Goal: Task Accomplishment & Management: Use online tool/utility

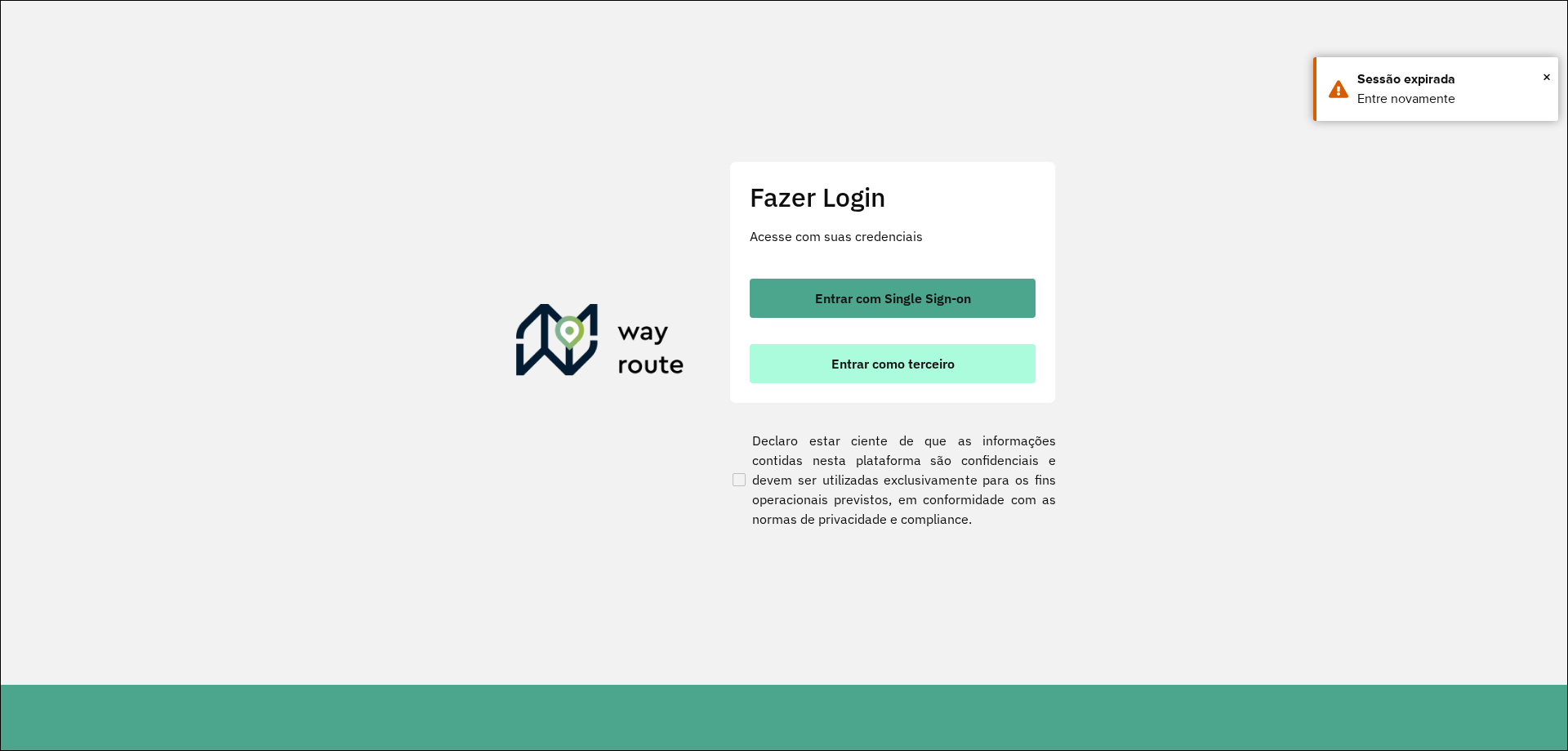
click at [957, 357] on button "Entrar como terceiro" at bounding box center [892, 364] width 286 height 39
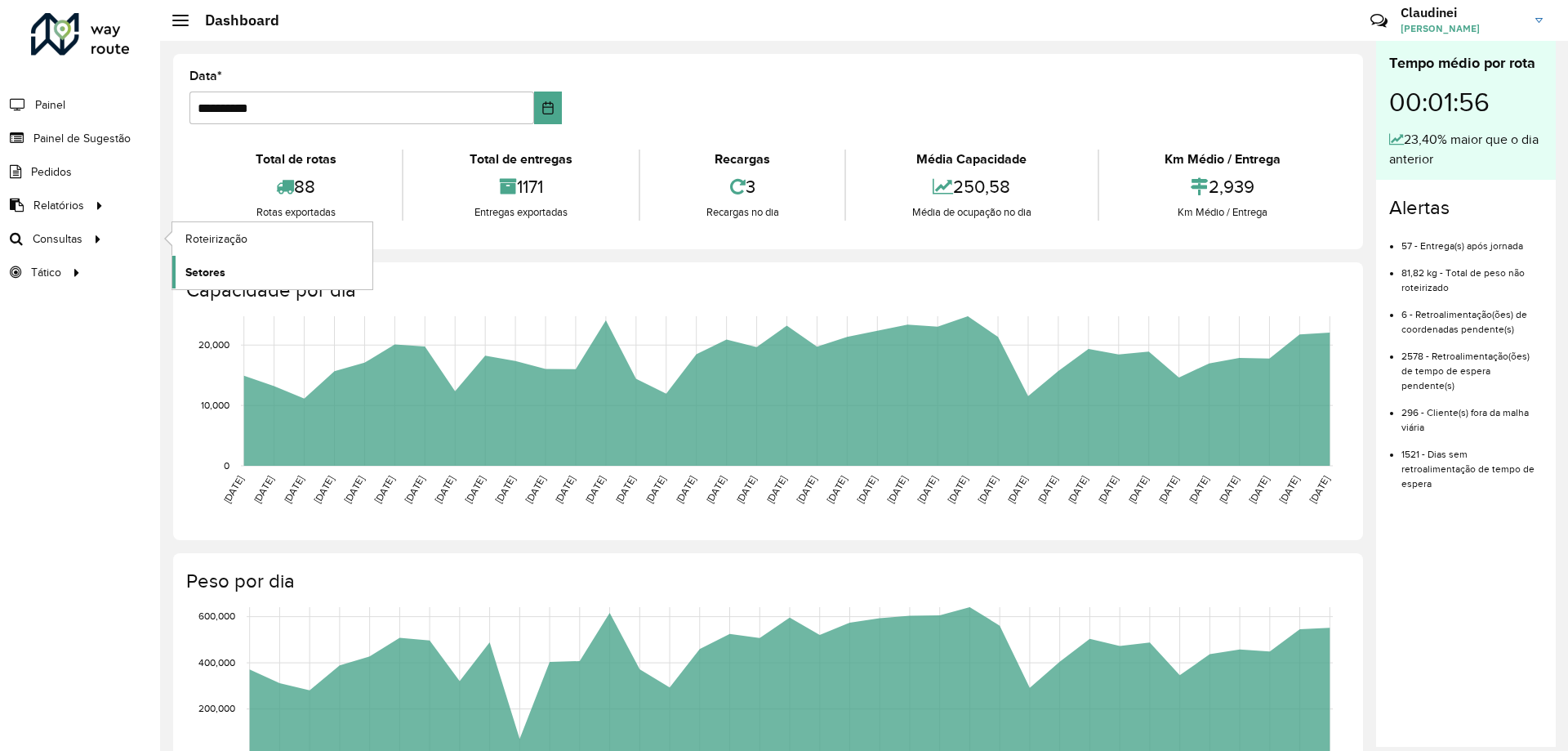
click at [216, 279] on span "Setores" at bounding box center [206, 273] width 40 height 17
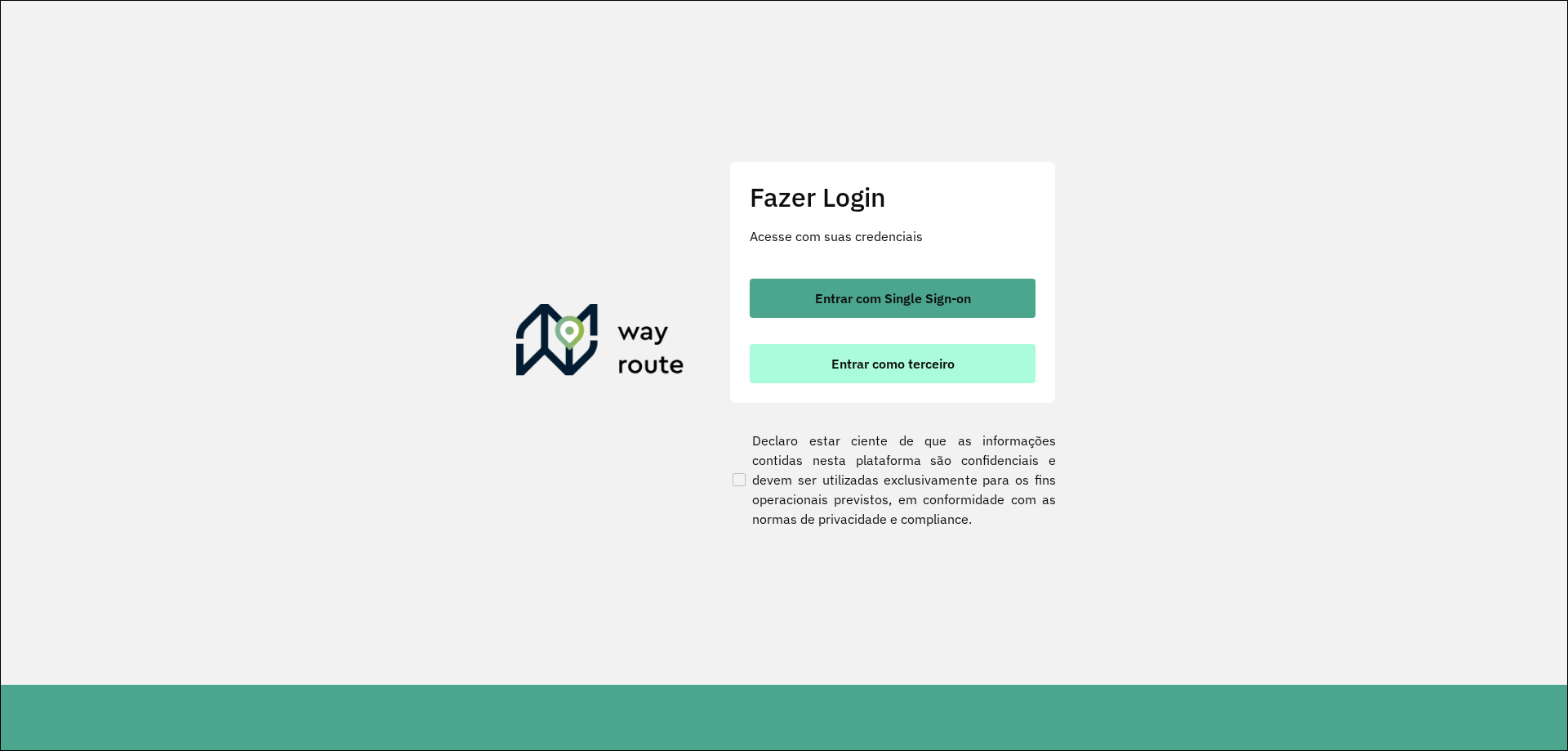
click at [968, 368] on button "Entrar como terceiro" at bounding box center [892, 364] width 286 height 39
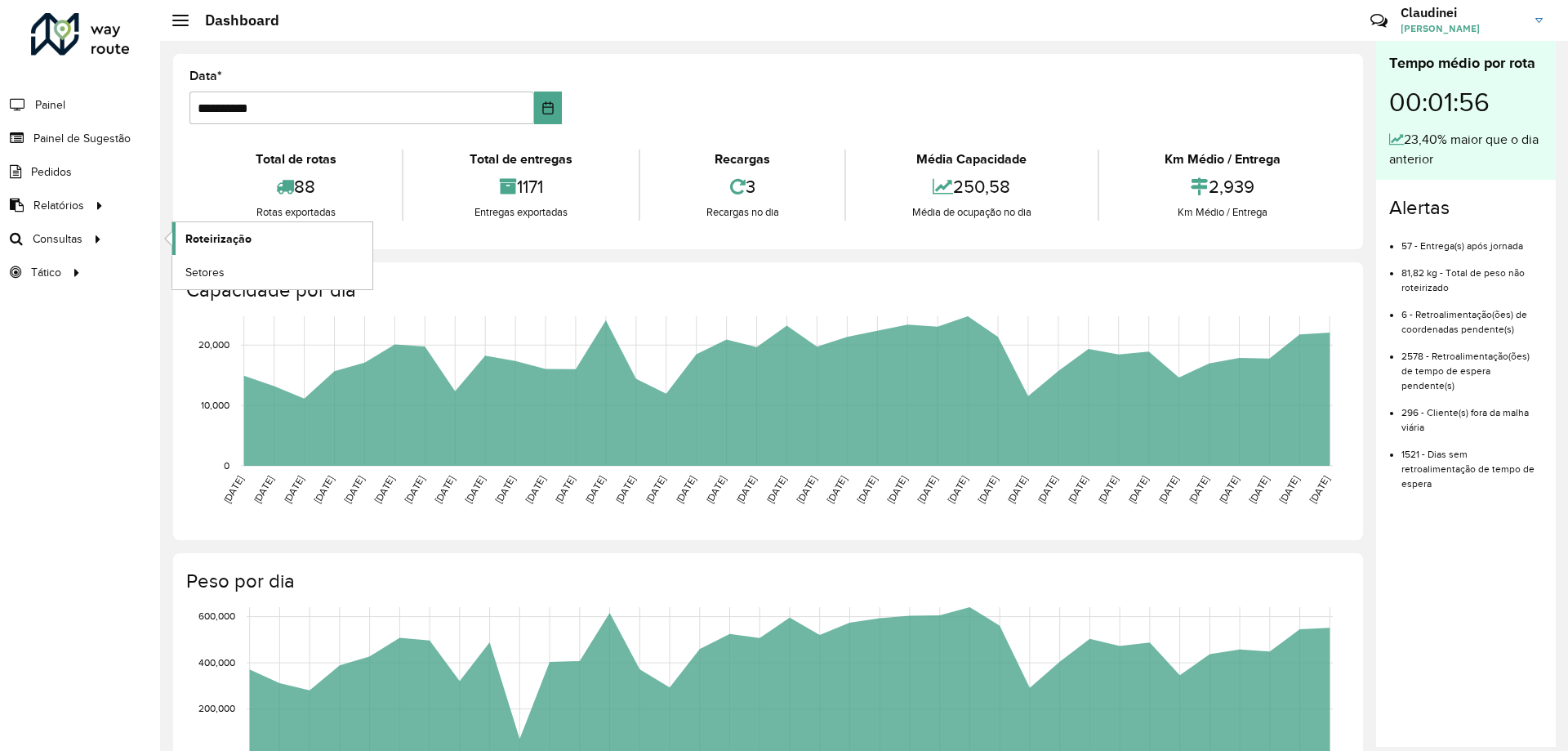
click at [230, 235] on span "Roteirização" at bounding box center [218, 239] width 66 height 17
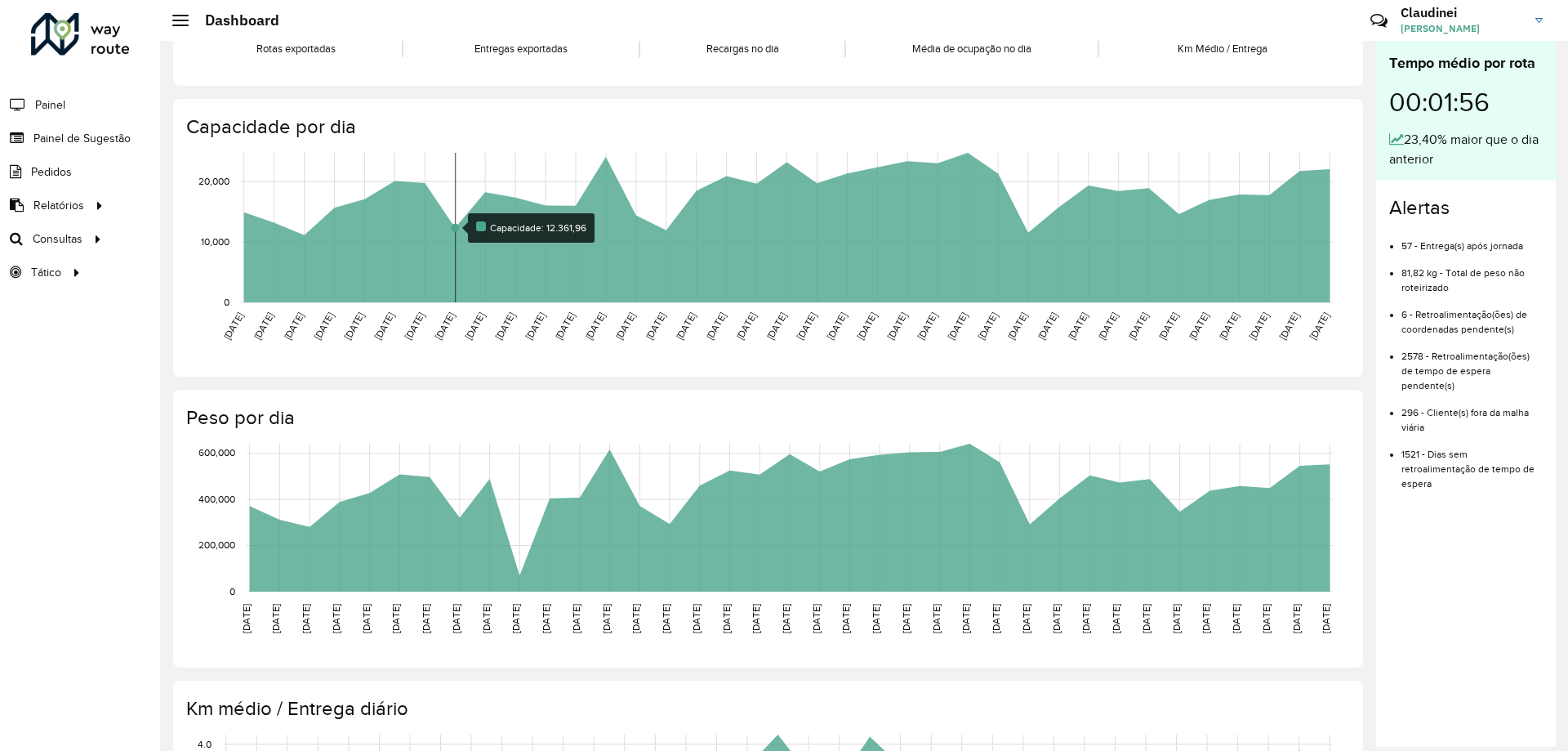
scroll to position [245, 0]
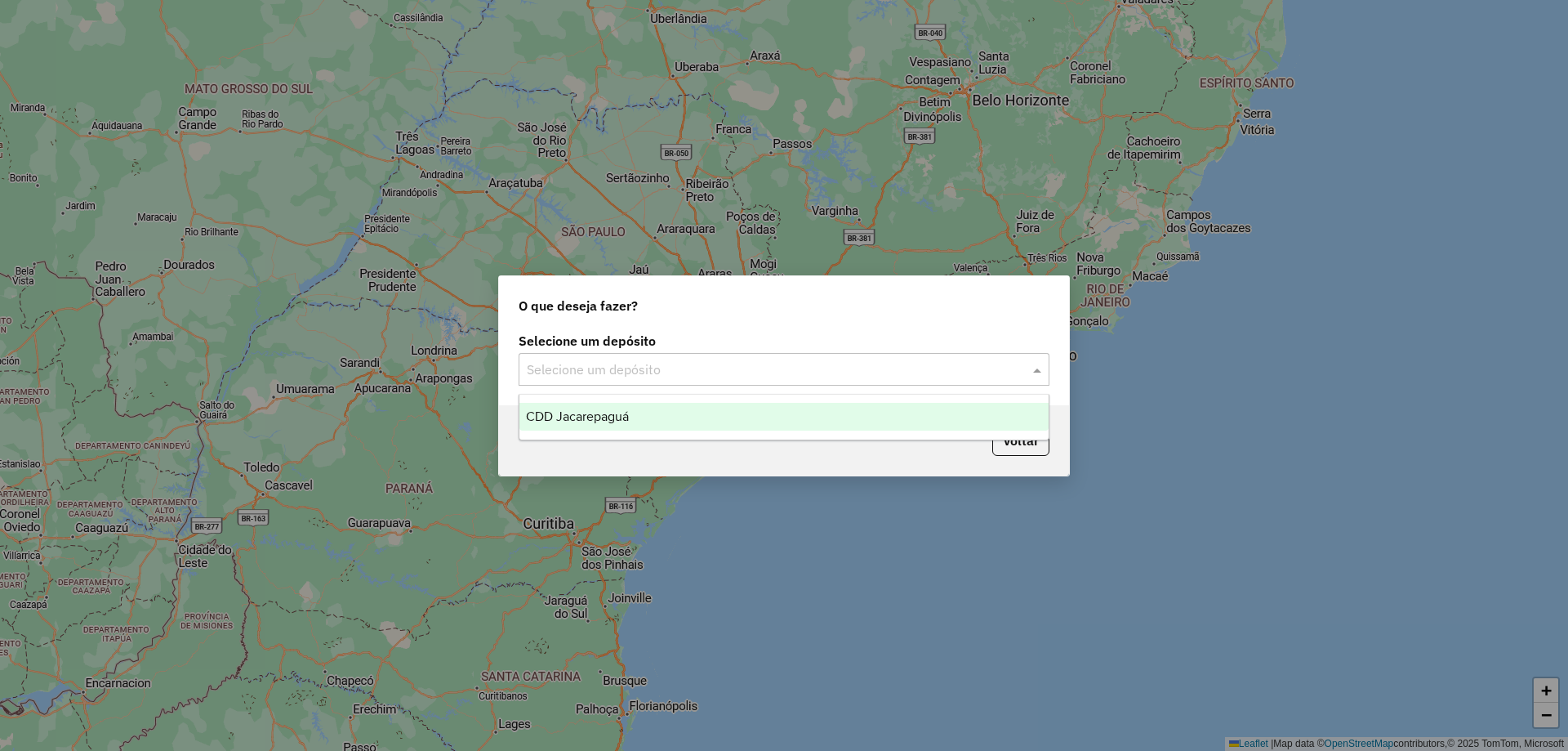
click at [1028, 378] on div at bounding box center [784, 369] width 531 height 21
click at [615, 418] on span "CDD Jacarepaguá" at bounding box center [577, 416] width 103 height 14
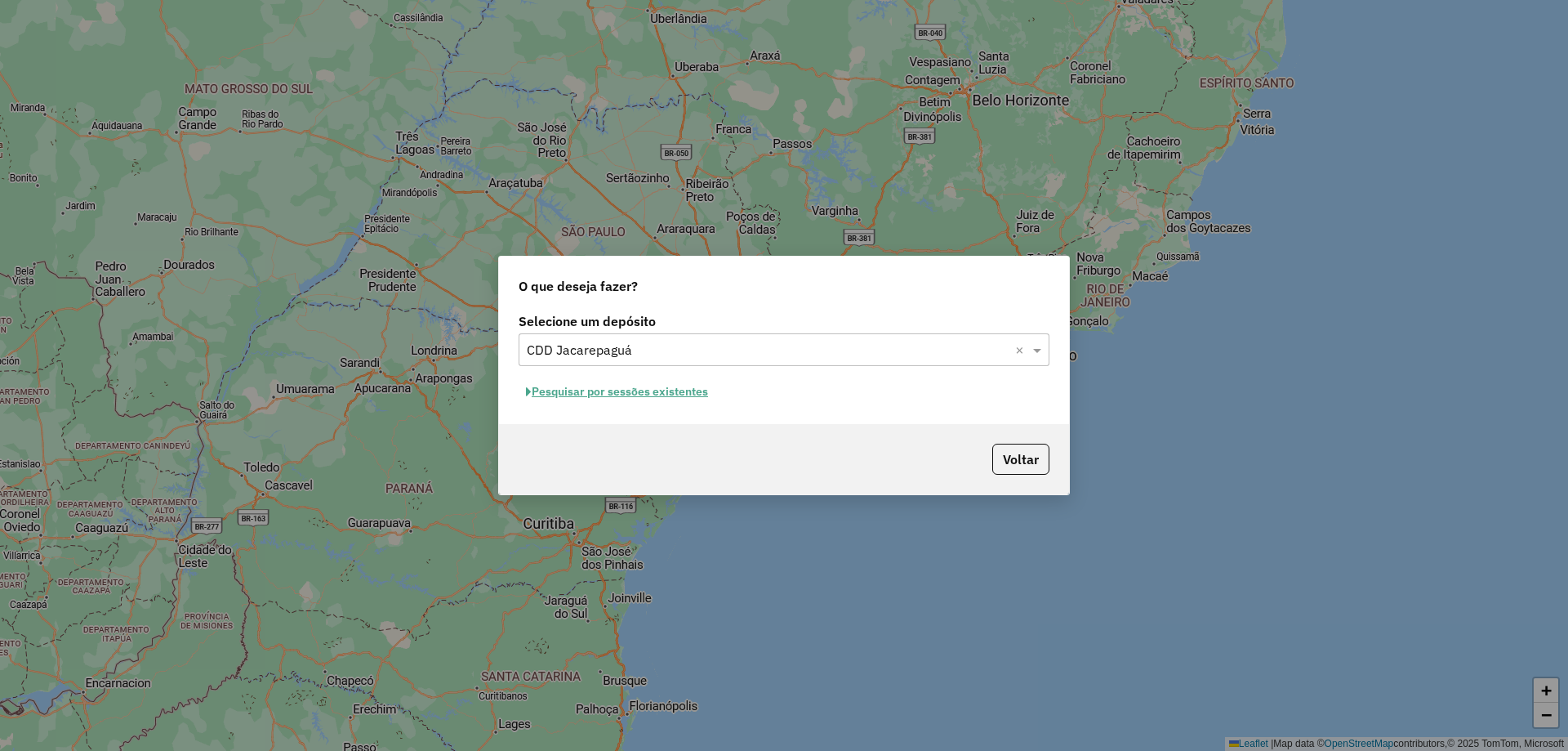
click at [676, 400] on button "Pesquisar por sessões existentes" at bounding box center [618, 391] width 197 height 25
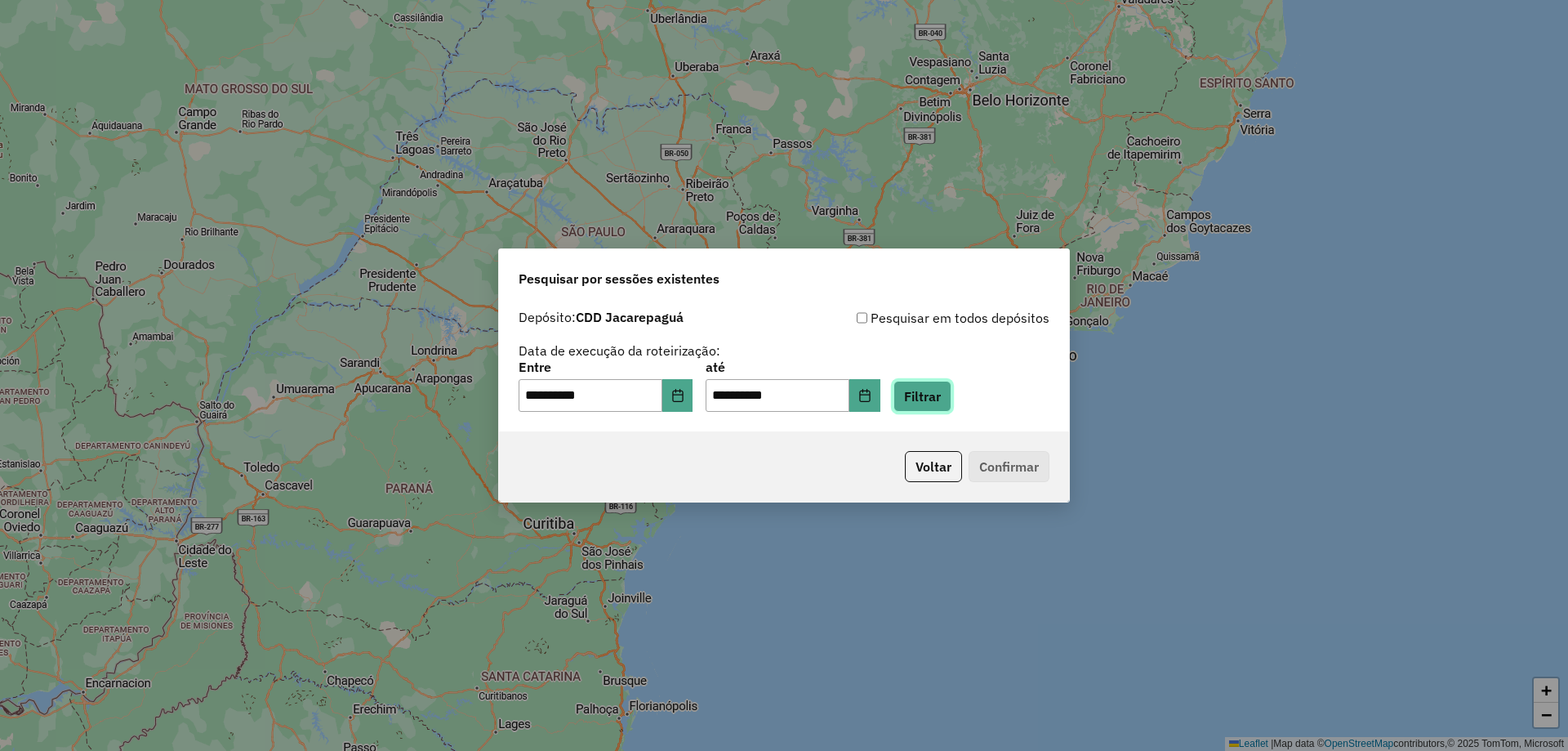
click at [934, 388] on button "Filtrar" at bounding box center [923, 396] width 58 height 31
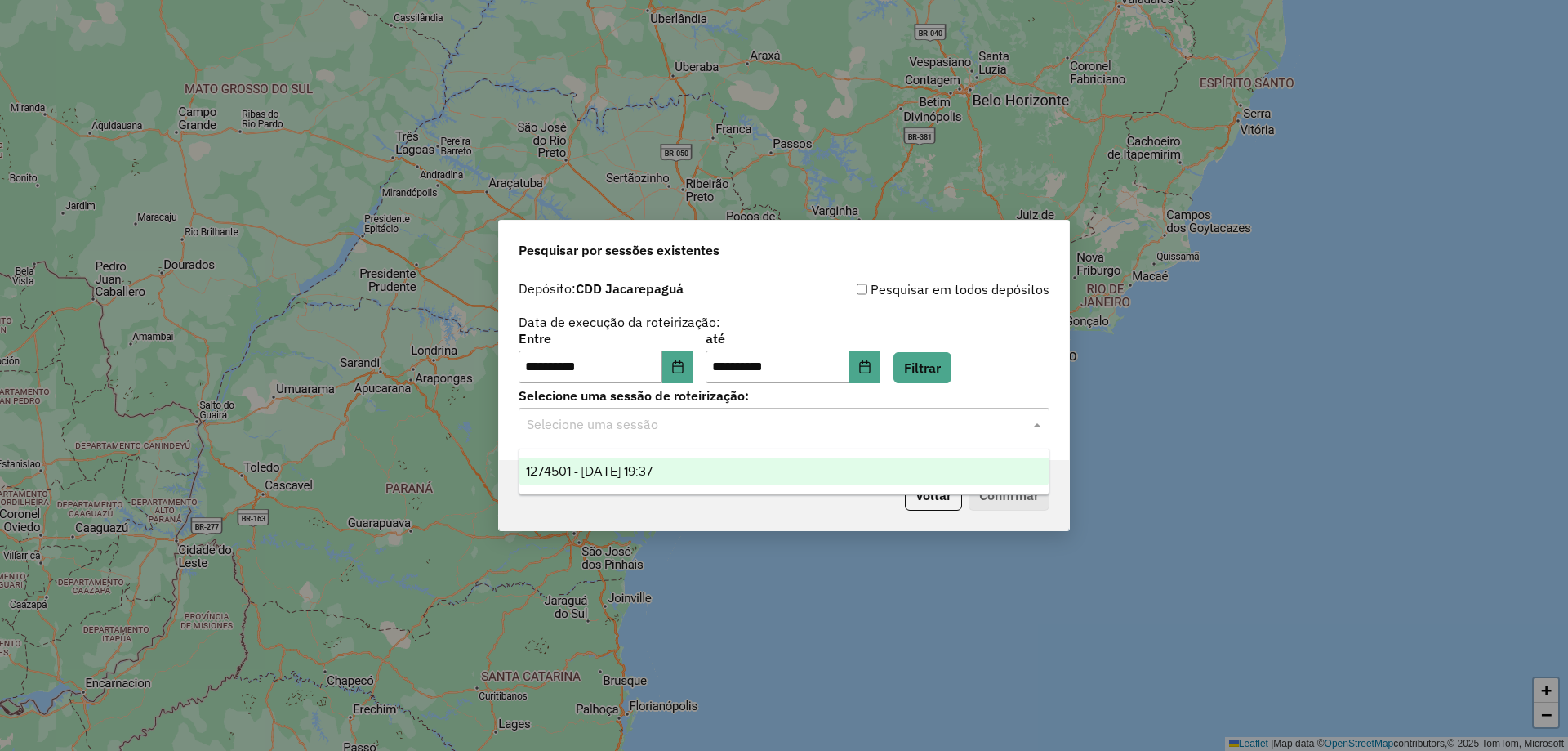
click at [1018, 426] on div at bounding box center [784, 424] width 531 height 21
click at [598, 475] on span "1274501 - [DATE] 19:37" at bounding box center [589, 471] width 126 height 14
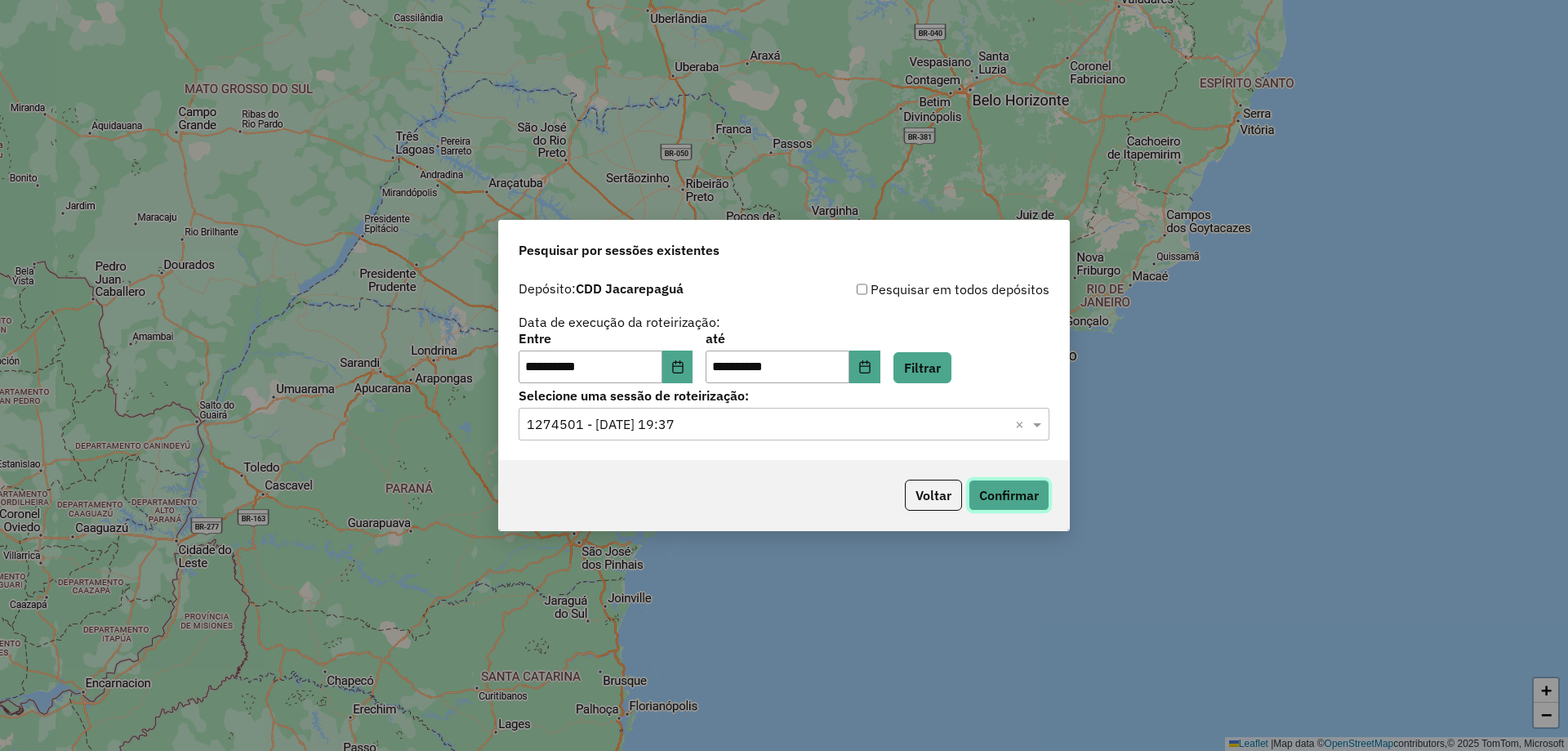
click at [993, 495] on button "Confirmar" at bounding box center [1009, 496] width 81 height 31
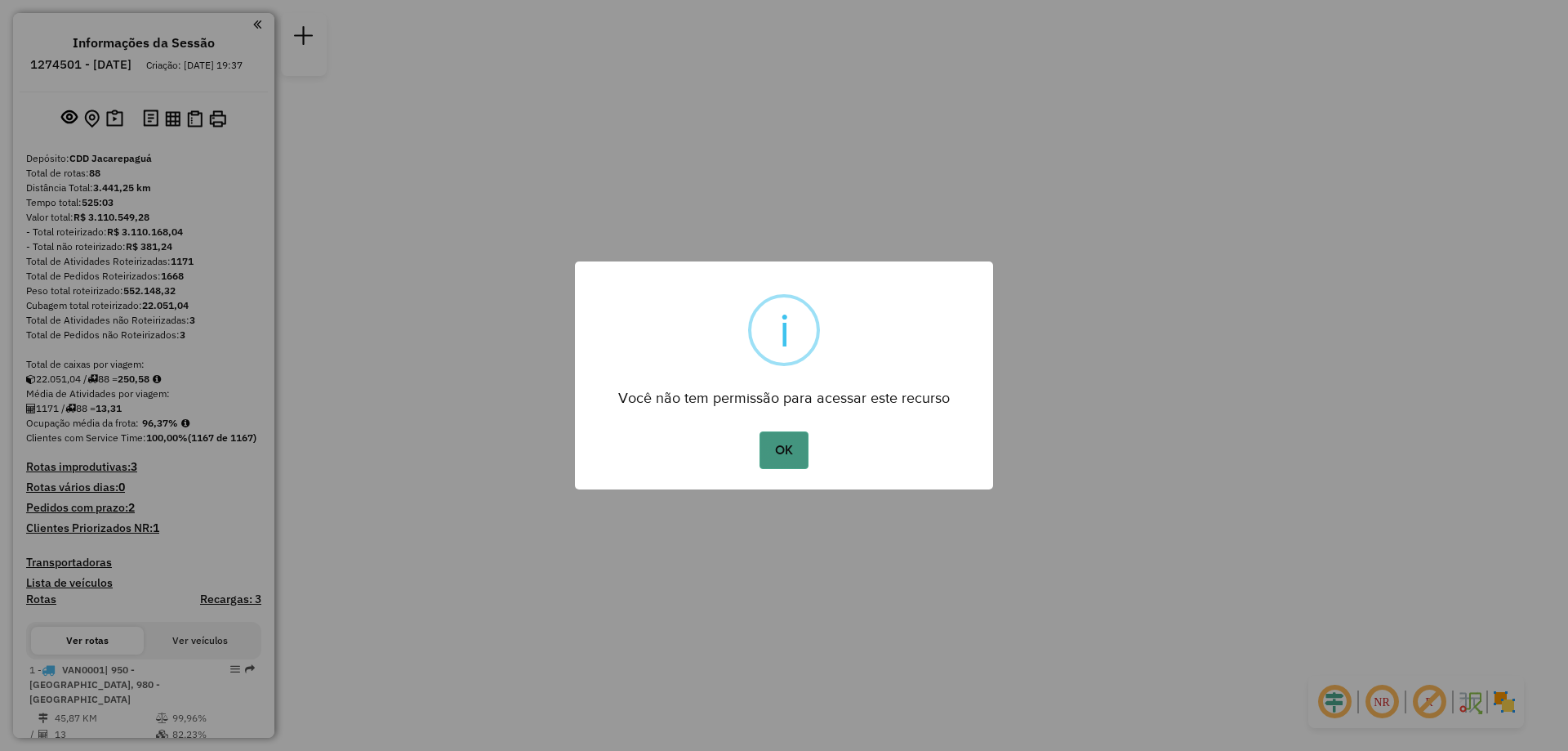
click at [799, 460] on button "OK" at bounding box center [784, 450] width 48 height 37
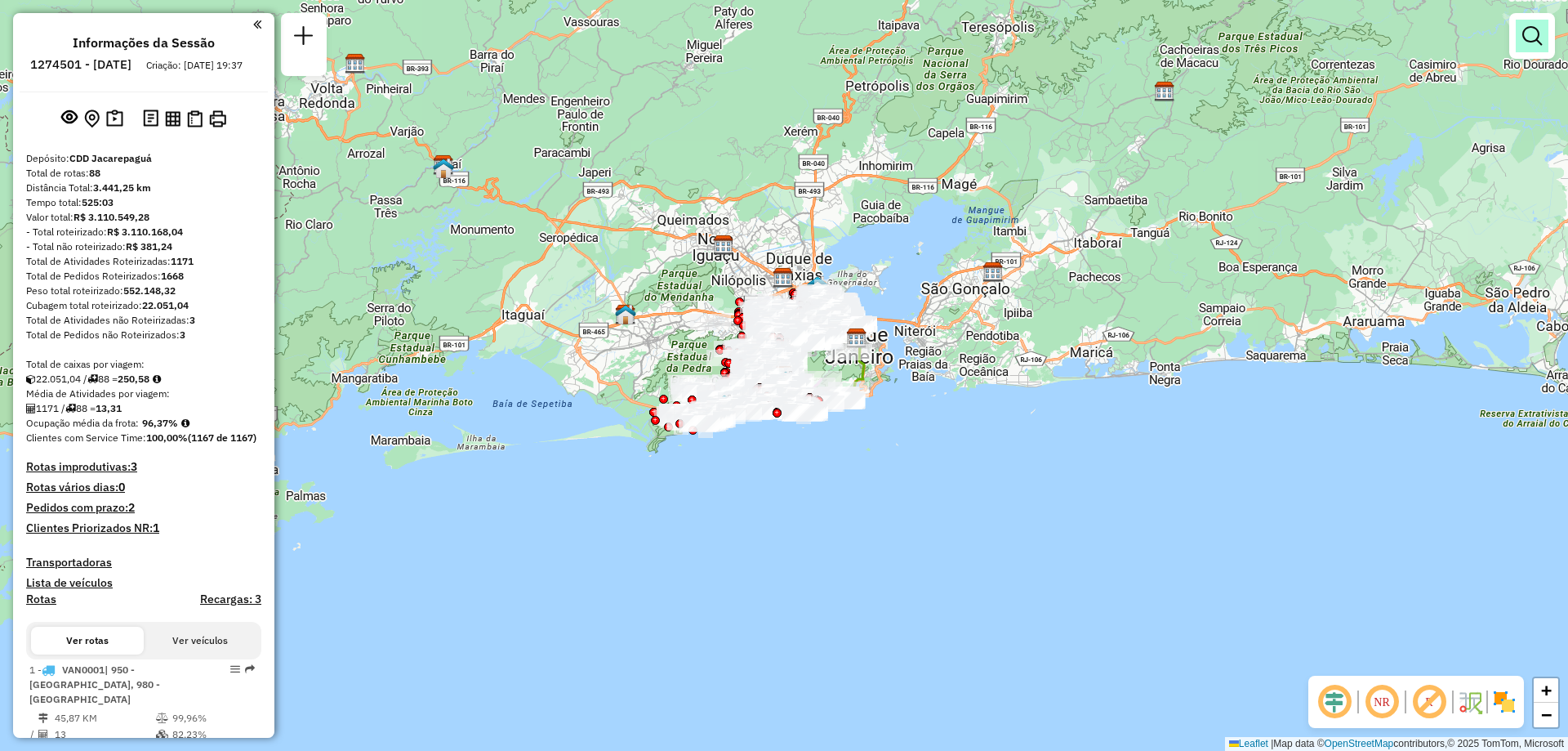
click at [1517, 43] on link at bounding box center [1533, 36] width 33 height 33
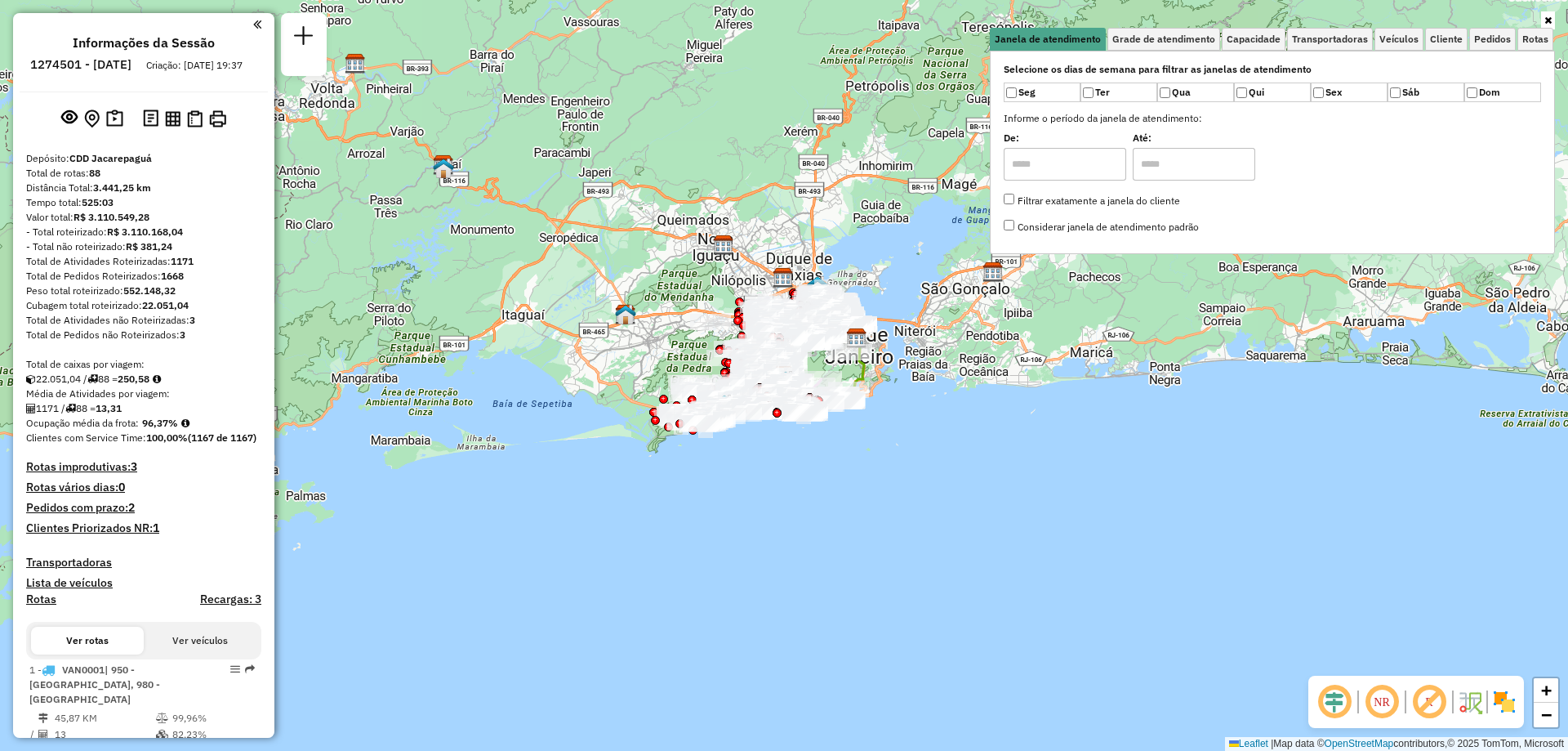
click at [1549, 18] on icon at bounding box center [1549, 20] width 8 height 10
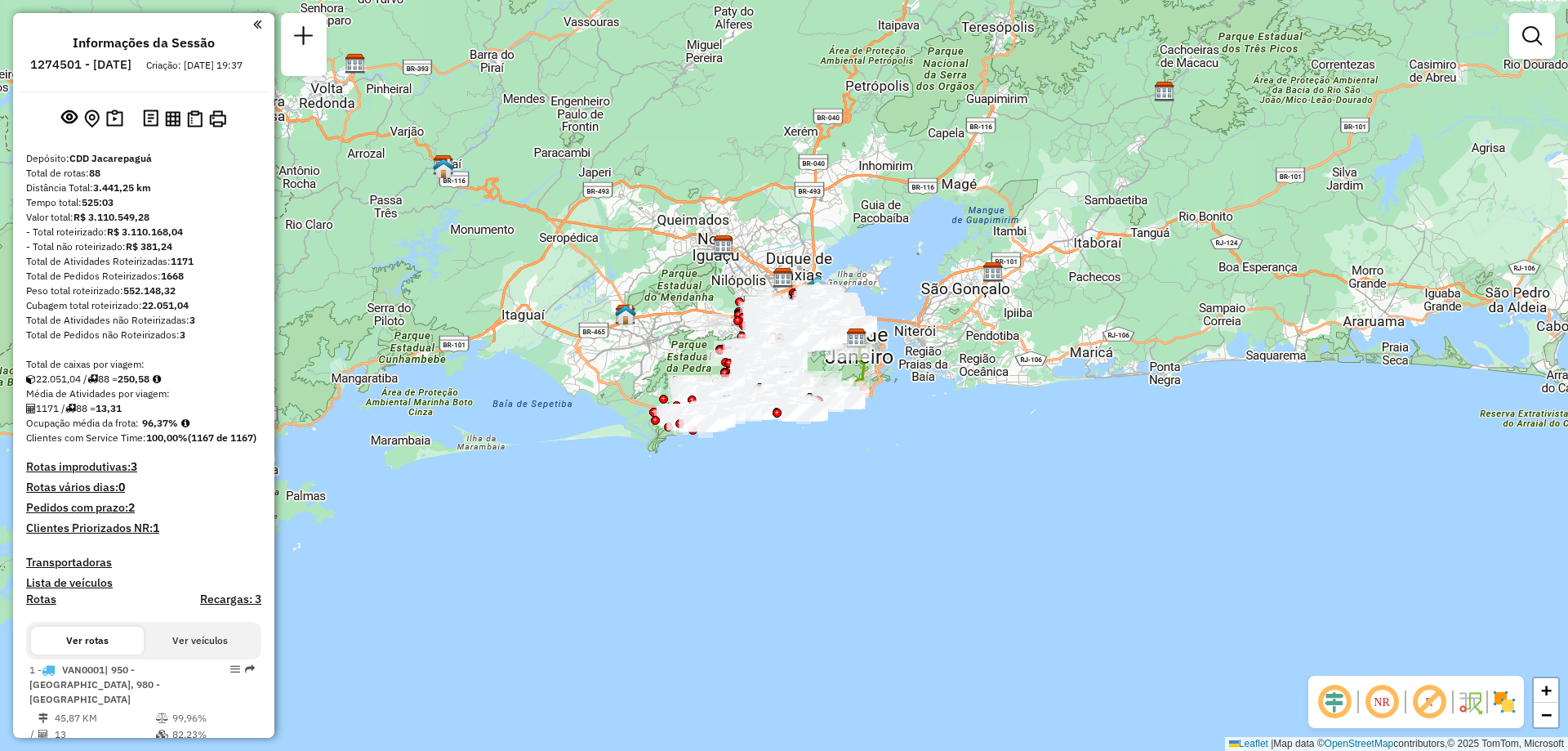
scroll to position [4129, 0]
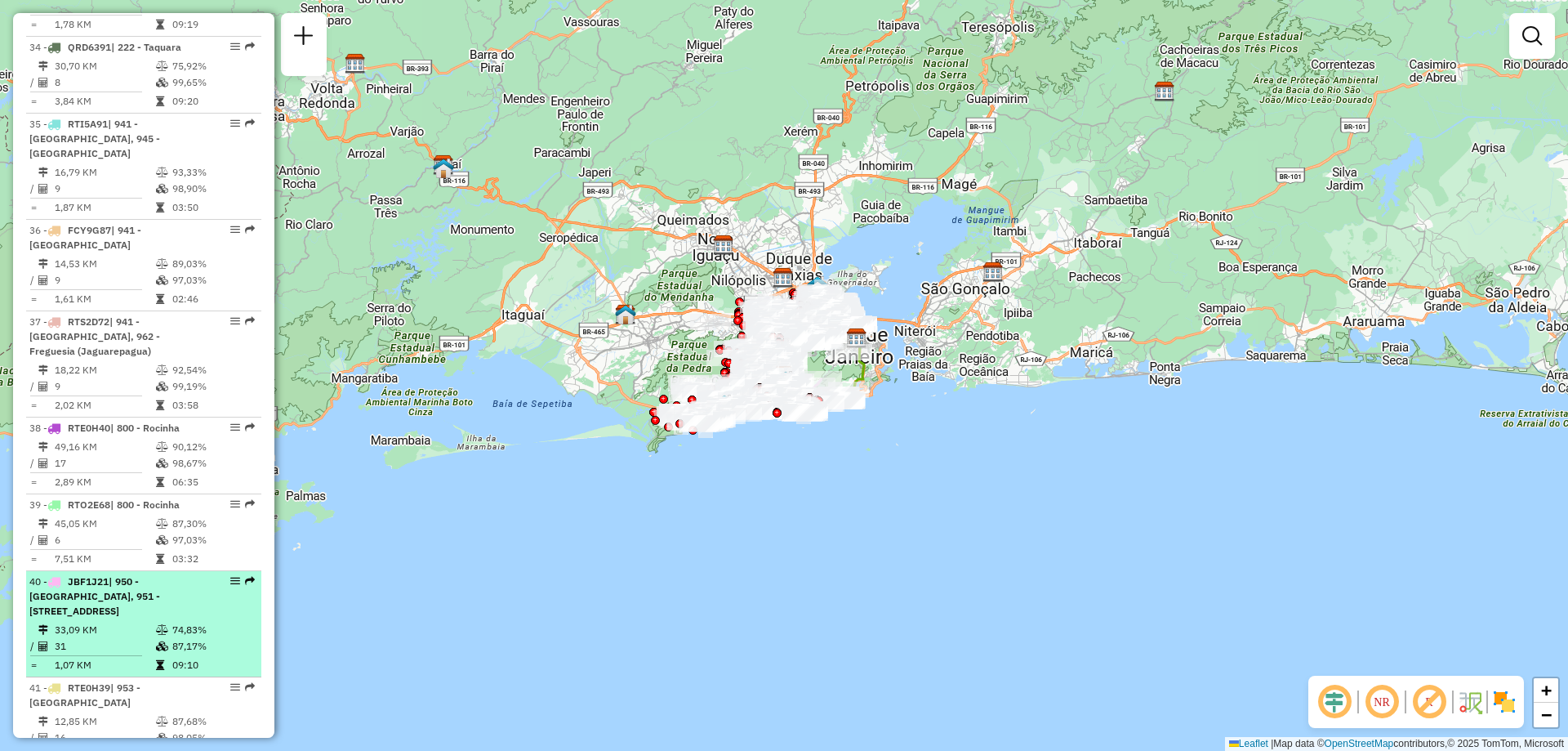
click at [245, 576] on em at bounding box center [250, 581] width 10 height 10
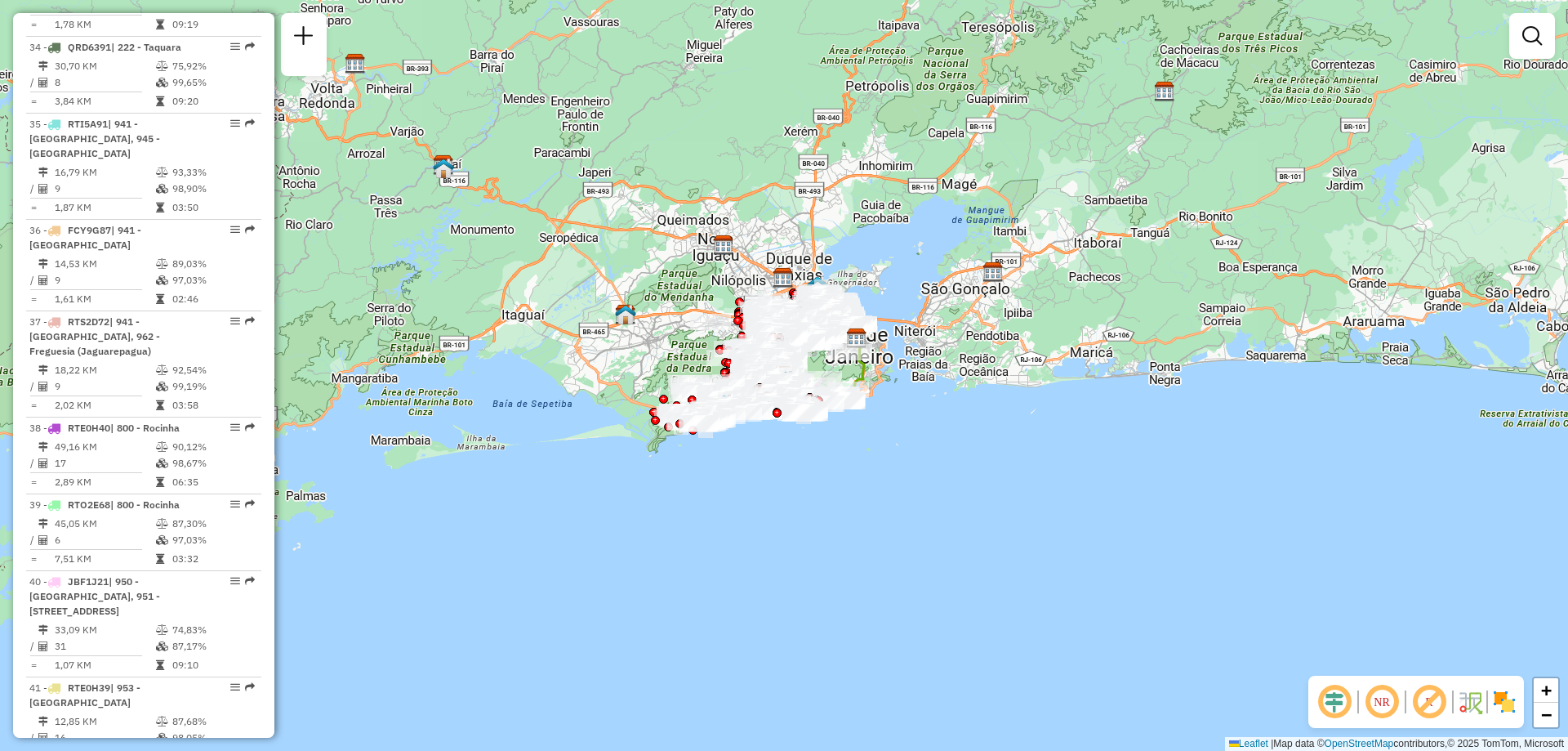
select select "**********"
